Goal: Transaction & Acquisition: Subscribe to service/newsletter

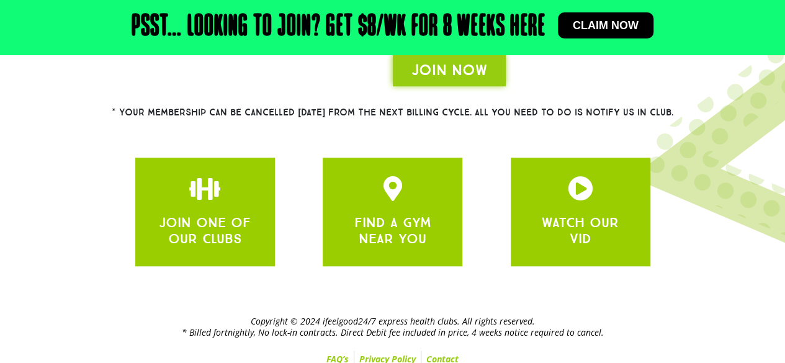
scroll to position [403, 0]
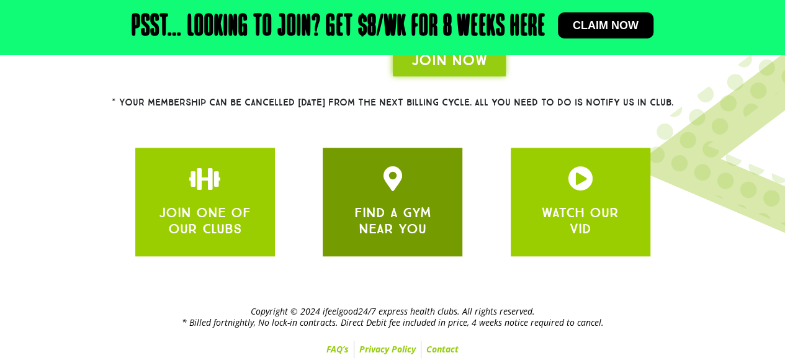
click at [414, 206] on link "FIND A GYM NEAR YOU" at bounding box center [392, 220] width 77 height 33
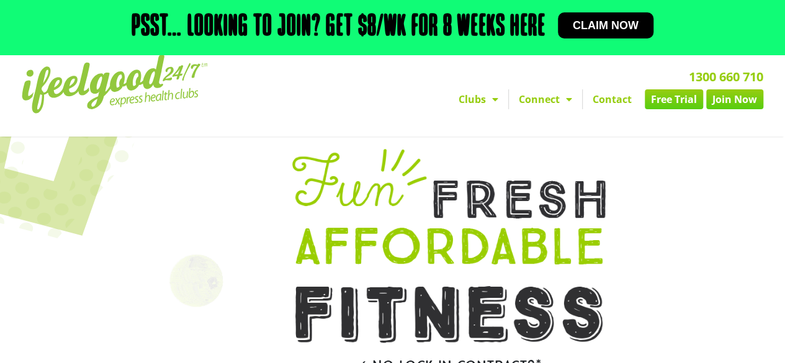
scroll to position [0, 0]
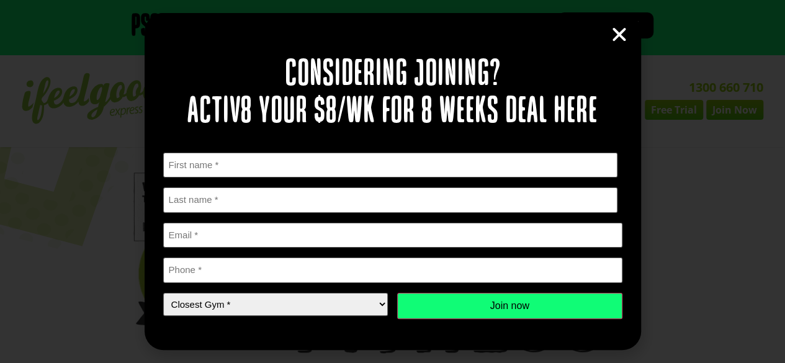
click at [622, 38] on icon "Close" at bounding box center [619, 34] width 19 height 19
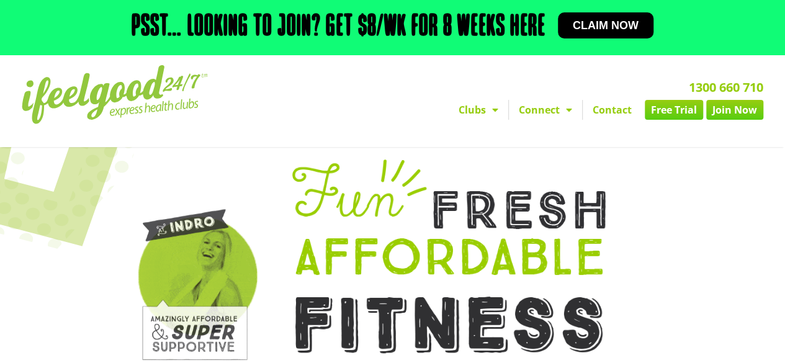
click at [669, 107] on link "Free Trial" at bounding box center [674, 110] width 58 height 20
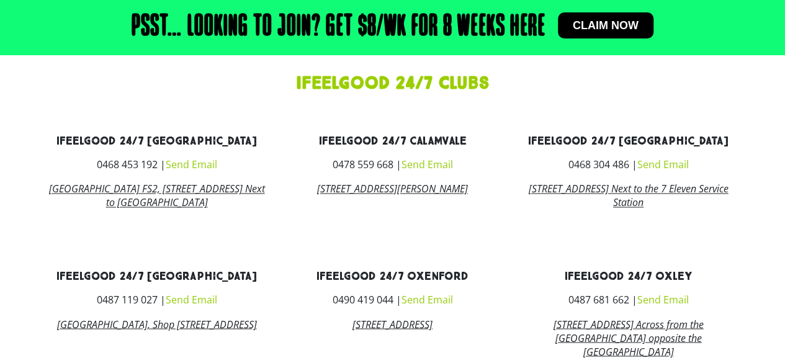
scroll to position [931, 0]
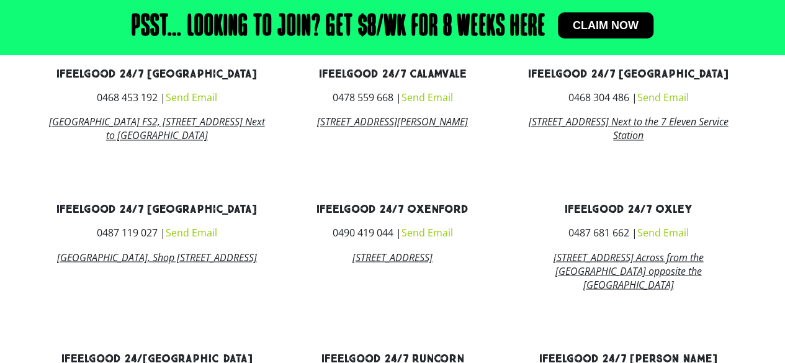
click at [134, 264] on link "[GEOGRAPHIC_DATA], Shop [STREET_ADDRESS]" at bounding box center [156, 257] width 200 height 14
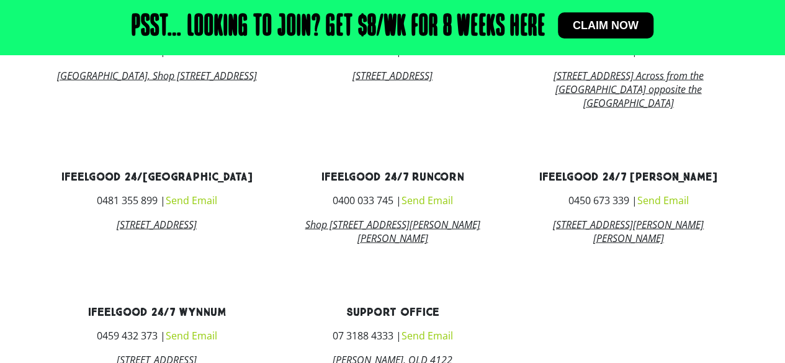
scroll to position [1117, 0]
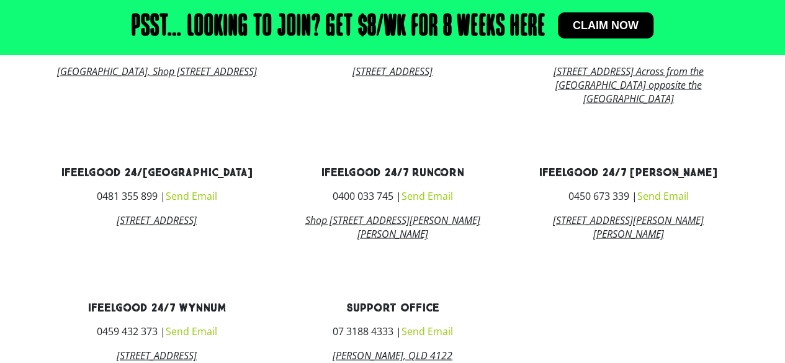
click at [124, 226] on link "[STREET_ADDRESS]" at bounding box center [157, 220] width 80 height 14
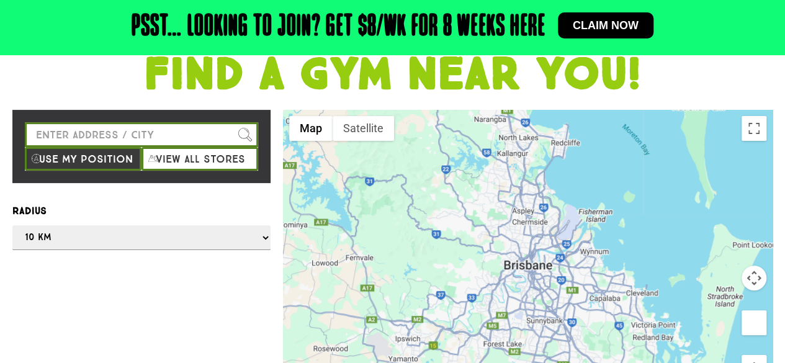
scroll to position [0, 0]
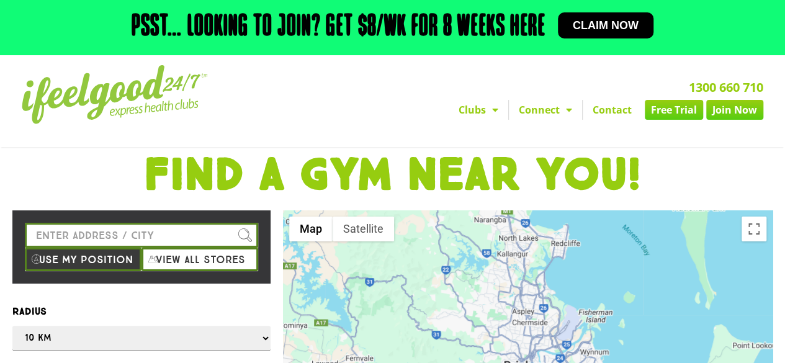
click at [593, 23] on span "Claim now" at bounding box center [606, 25] width 66 height 11
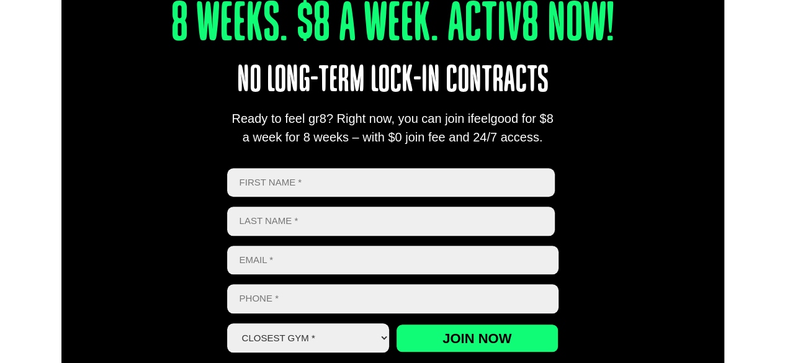
scroll to position [496, 0]
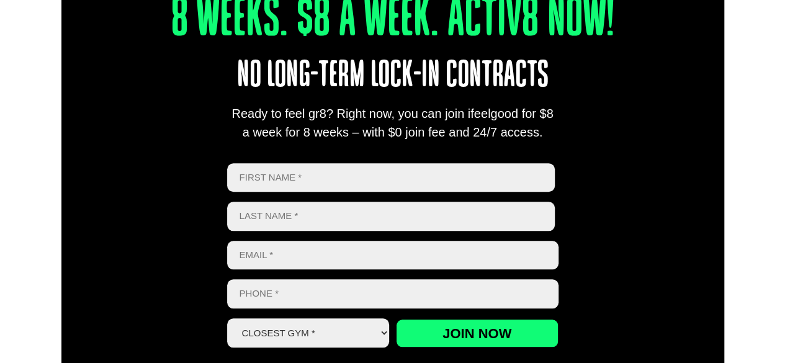
click at [383, 176] on input "First" at bounding box center [391, 177] width 328 height 29
type input "Beth"
drag, startPoint x: 340, startPoint y: 217, endPoint x: 335, endPoint y: 208, distance: 10.0
click at [339, 217] on input "Last name" at bounding box center [391, 216] width 328 height 29
type input "Cauton"
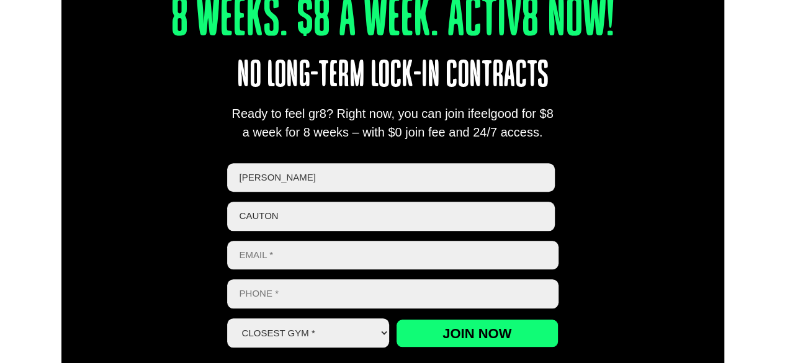
click at [269, 253] on input "Email *" at bounding box center [392, 255] width 331 height 29
type input "bcauton@yahoo.co.nz"
click at [289, 295] on input "Phone *" at bounding box center [392, 293] width 331 height 29
type input "0424798800"
click at [320, 330] on select "Closest Gym * Alexandra Hills Calamvale Coopers Plains Middle Park Oxley Park R…" at bounding box center [308, 332] width 163 height 29
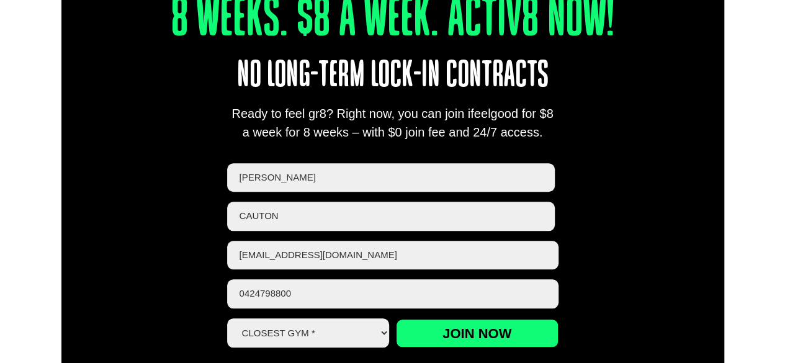
select select "[GEOGRAPHIC_DATA]"
click at [227, 318] on select "Closest Gym * Alexandra Hills Calamvale Coopers Plains Middle Park Oxley Park R…" at bounding box center [308, 332] width 163 height 29
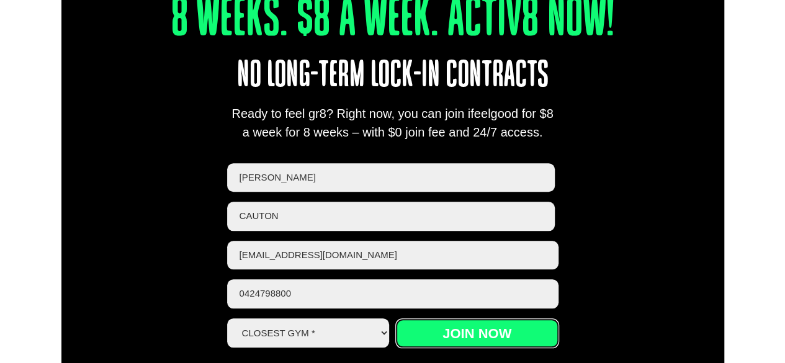
click at [451, 333] on input "Join now" at bounding box center [477, 333] width 163 height 29
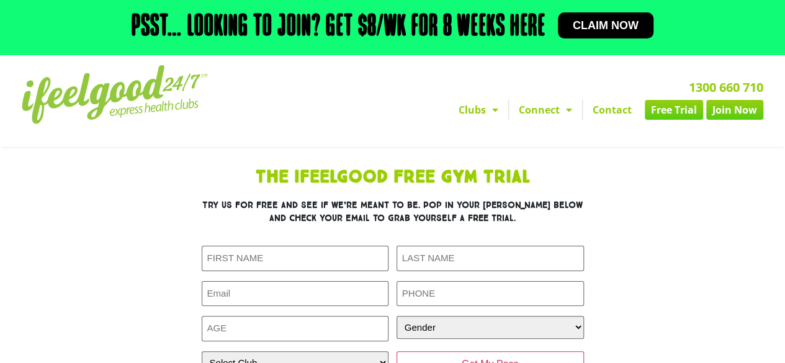
click at [669, 114] on link "Free Trial" at bounding box center [674, 110] width 58 height 20
